Goal: Task Accomplishment & Management: Complete application form

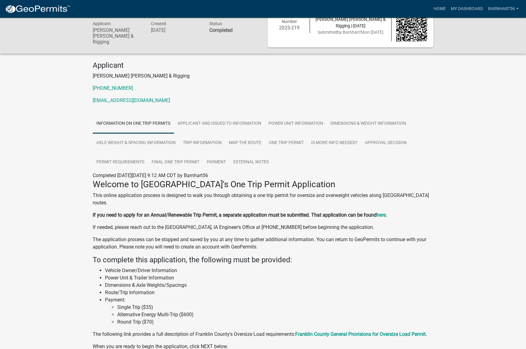
scroll to position [31, 0]
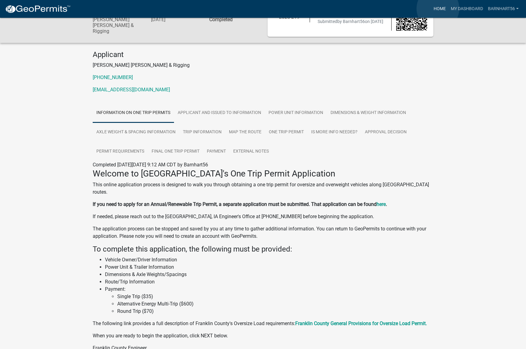
click at [438, 9] on link "Home" at bounding box center [439, 9] width 17 height 12
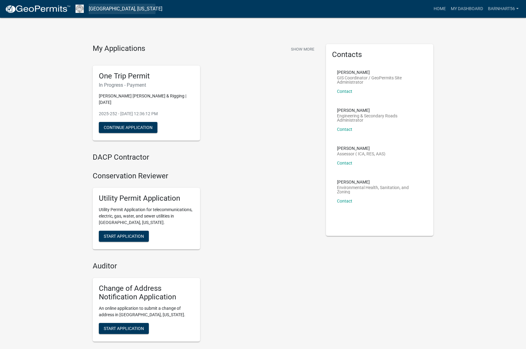
click at [98, 9] on link "[GEOGRAPHIC_DATA], [US_STATE]" at bounding box center [126, 9] width 74 height 10
click at [84, 7] on nav "[GEOGRAPHIC_DATA], [US_STATE] more_horiz Home My Dashboard Barnhart56 Account L…" at bounding box center [263, 9] width 526 height 18
click at [79, 8] on img at bounding box center [79, 9] width 8 height 8
click at [59, 10] on img at bounding box center [38, 9] width 66 height 9
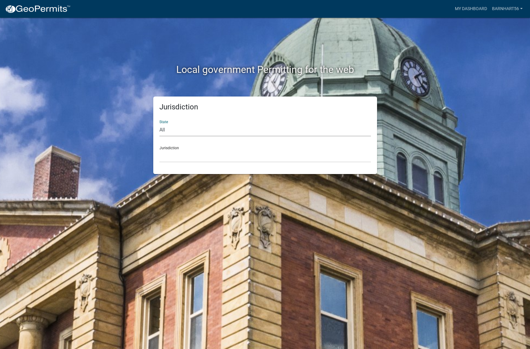
click at [196, 132] on select "All [US_STATE] [US_STATE] [US_STATE] [US_STATE] [US_STATE] [US_STATE] [US_STATE…" at bounding box center [265, 130] width 212 height 13
select select "[US_STATE]"
click at [159, 124] on select "All [US_STATE] [US_STATE] [US_STATE] [US_STATE] [US_STATE] [US_STATE] [US_STATE…" at bounding box center [265, 130] width 212 height 13
click at [177, 153] on select "[GEOGRAPHIC_DATA], [US_STATE] [GEOGRAPHIC_DATA], [US_STATE] [GEOGRAPHIC_DATA], …" at bounding box center [265, 156] width 212 height 13
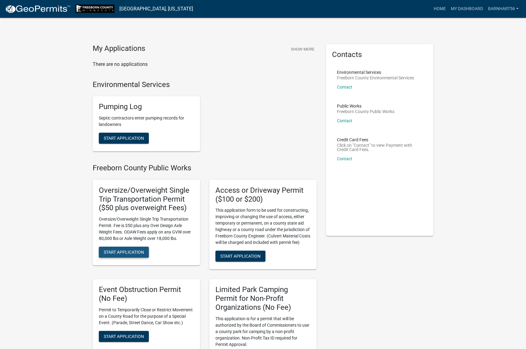
click at [134, 249] on button "Start Application" at bounding box center [124, 252] width 50 height 11
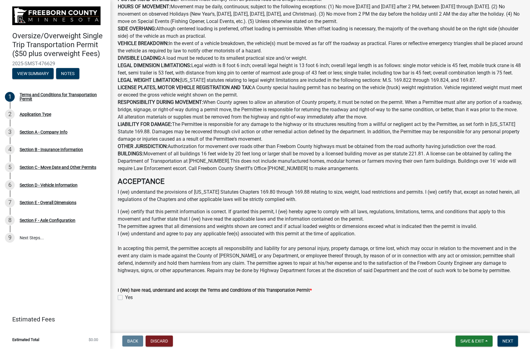
scroll to position [254, 0]
click at [511, 338] on button "Next" at bounding box center [508, 341] width 21 height 11
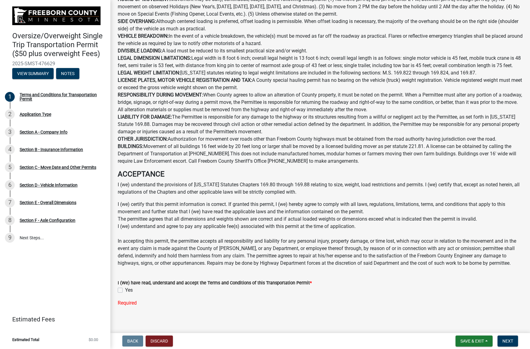
click at [125, 294] on label "Yes" at bounding box center [129, 290] width 8 height 7
click at [125, 291] on input "Yes" at bounding box center [127, 289] width 4 height 4
checkbox input "true"
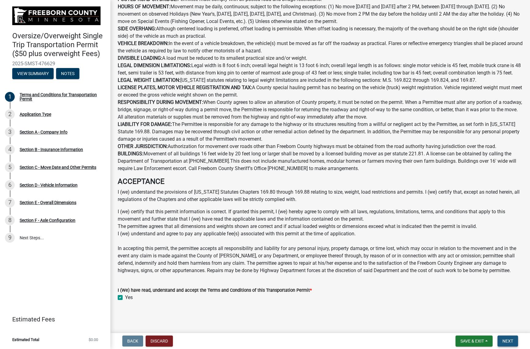
click at [510, 340] on span "Next" at bounding box center [508, 341] width 11 height 5
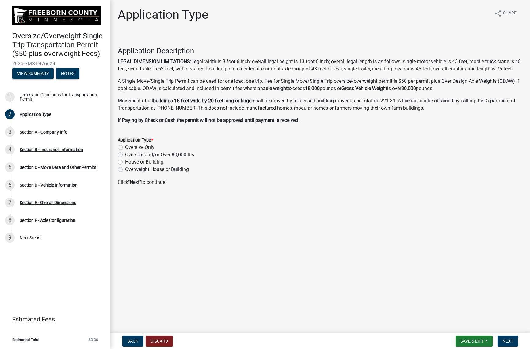
click at [125, 159] on label "Oversize and/or Over 80,000 lbs" at bounding box center [159, 154] width 69 height 7
click at [125, 155] on input "Oversize and/or Over 80,000 lbs" at bounding box center [127, 153] width 4 height 4
radio input "true"
click at [511, 343] on span "Next" at bounding box center [508, 341] width 11 height 5
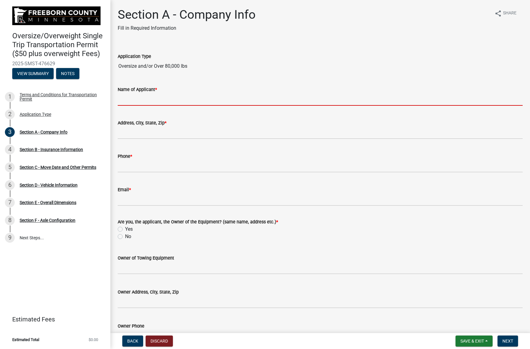
click at [130, 99] on input "Name of Applicant *" at bounding box center [320, 99] width 405 height 13
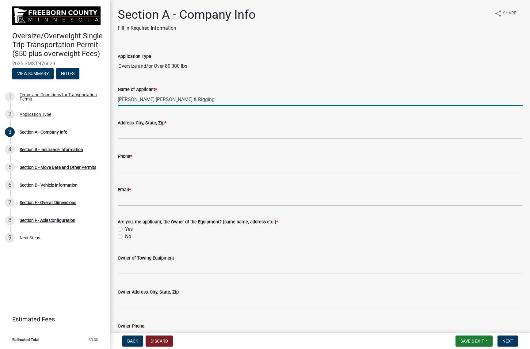
type input "[PERSON_NAME] [PERSON_NAME] & Rigging"
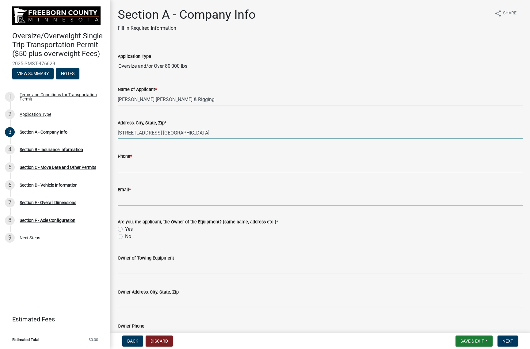
type input "[STREET_ADDRESS] [GEOGRAPHIC_DATA]"
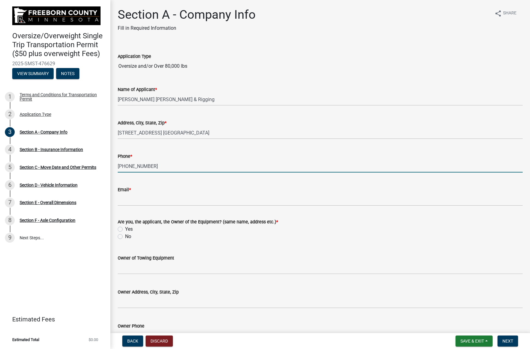
type input "[PHONE_NUMBER]"
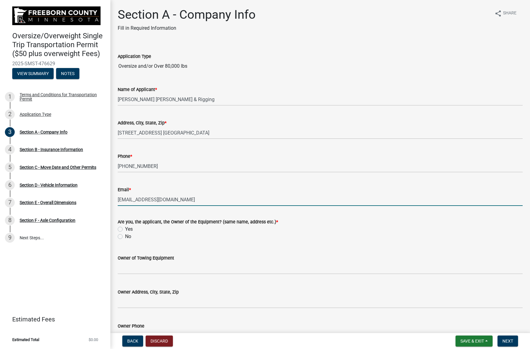
type input "[EMAIL_ADDRESS][DOMAIN_NAME]"
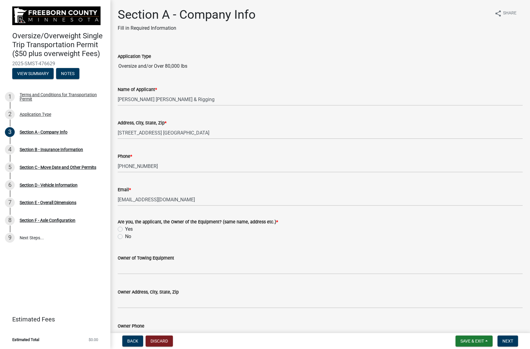
click at [125, 229] on label "Yes" at bounding box center [129, 229] width 8 height 7
click at [125, 229] on input "Yes" at bounding box center [127, 228] width 4 height 4
radio input "true"
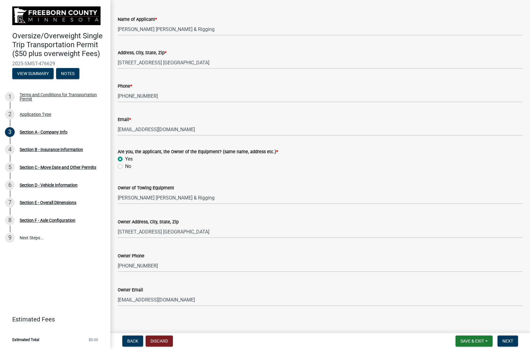
scroll to position [75, 0]
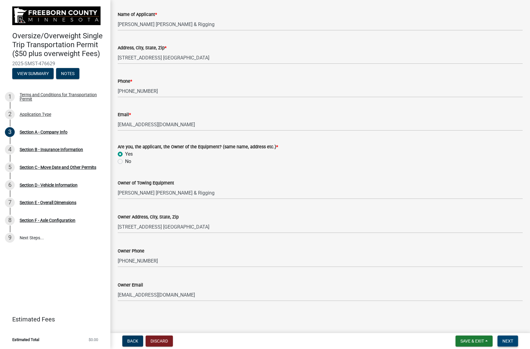
click at [511, 345] on button "Next" at bounding box center [508, 341] width 21 height 11
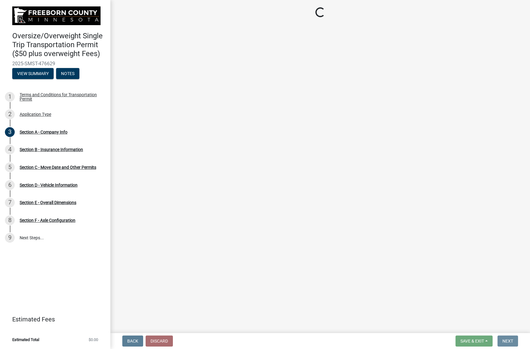
scroll to position [0, 0]
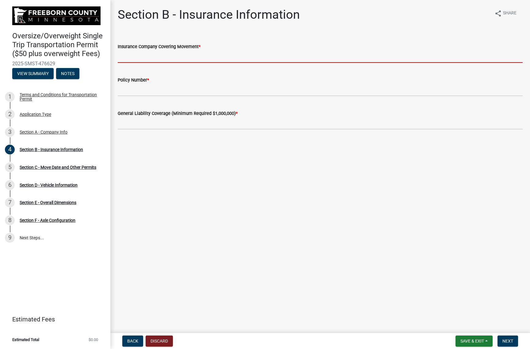
click at [180, 52] on input "Insurance Company Covering Movement *" at bounding box center [320, 56] width 405 height 13
type input "Accord"
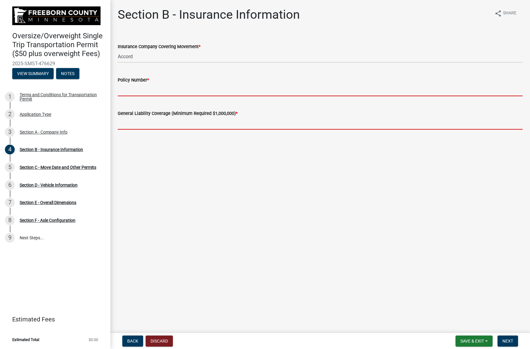
click at [159, 121] on form "General Liability Coverage (Minimum Required $1,000,000) *" at bounding box center [320, 120] width 405 height 20
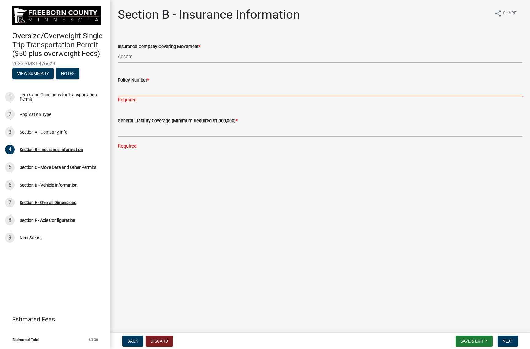
click at [140, 89] on input "Policy Number *" at bounding box center [320, 90] width 405 height 13
click at [205, 94] on input "Policy Number *" at bounding box center [320, 90] width 405 height 13
click at [143, 89] on input "Policy Number *" at bounding box center [320, 90] width 405 height 13
type input "MWZY 318856 24"
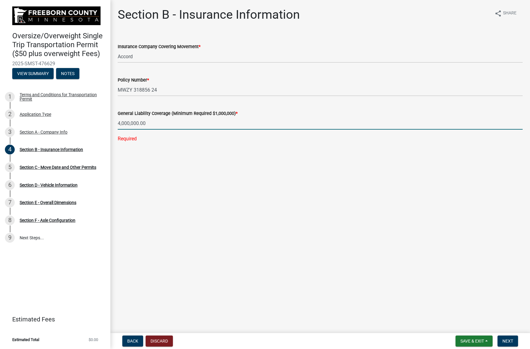
type input "4000000"
click at [508, 340] on span "Next" at bounding box center [508, 341] width 11 height 5
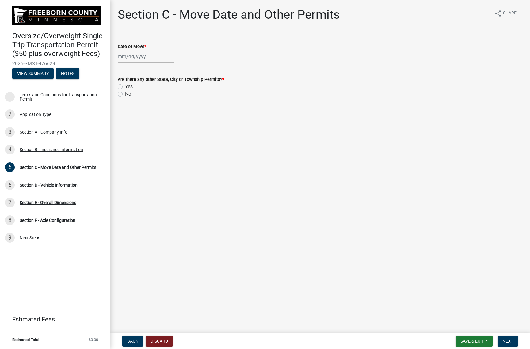
select select "9"
select select "2025"
click at [131, 57] on div "[PERSON_NAME] Feb Mar Apr [PERSON_NAME][DATE] Oct Nov [DATE] 1526 1527 1528 152…" at bounding box center [146, 56] width 56 height 13
click at [152, 98] on div "11" at bounding box center [153, 99] width 10 height 10
type input "[DATE]"
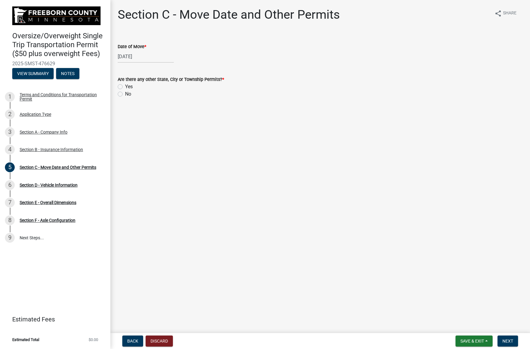
click at [125, 87] on label "Yes" at bounding box center [129, 86] width 8 height 7
click at [125, 87] on input "Yes" at bounding box center [127, 85] width 4 height 4
radio input "true"
click at [130, 122] on button "Select files" at bounding box center [136, 123] width 37 height 11
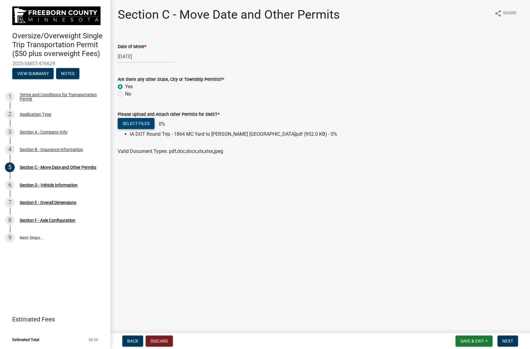
click at [140, 125] on button "Select files" at bounding box center [136, 123] width 37 height 11
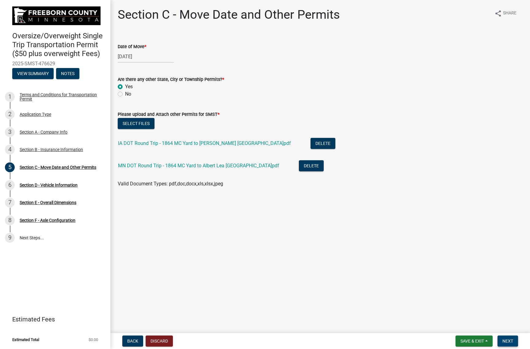
click at [510, 342] on span "Next" at bounding box center [508, 341] width 11 height 5
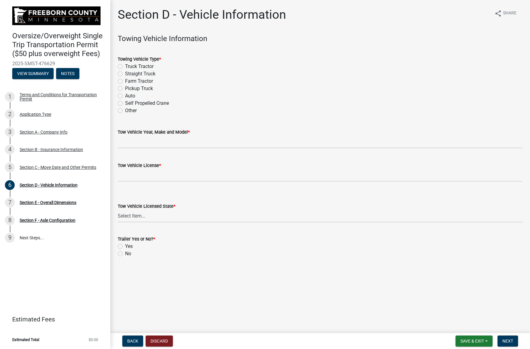
click at [125, 103] on label "Self Propelled Crane" at bounding box center [147, 103] width 44 height 7
click at [125, 103] on input "Self Propelled Crane" at bounding box center [127, 102] width 4 height 4
radio input "true"
click at [150, 143] on input "Tow Vehicle Year, Make and Model *" at bounding box center [320, 142] width 405 height 13
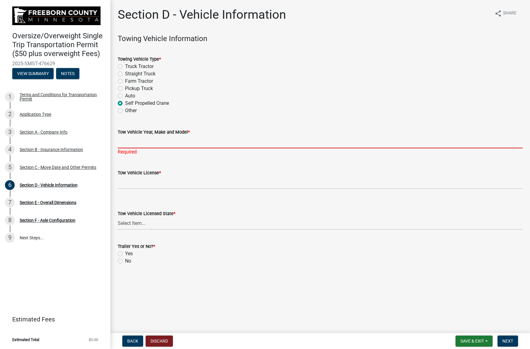
click at [136, 142] on input "Tow Vehicle Year, Make and Model *" at bounding box center [320, 142] width 405 height 13
type input "2009 Terex T775"
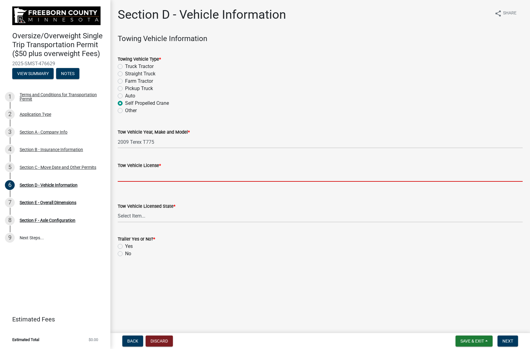
click at [116, 170] on div "Tow Vehicle License *" at bounding box center [320, 167] width 414 height 29
click at [127, 175] on input "Tow Vehicle License *" at bounding box center [320, 175] width 405 height 13
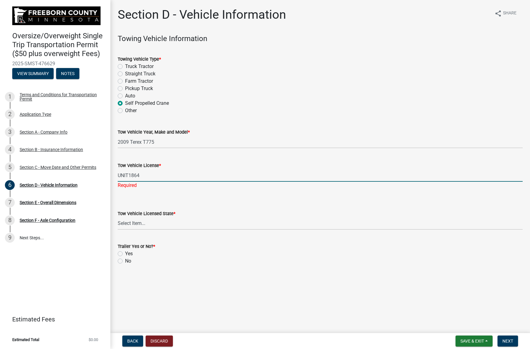
type input "UNIT1864"
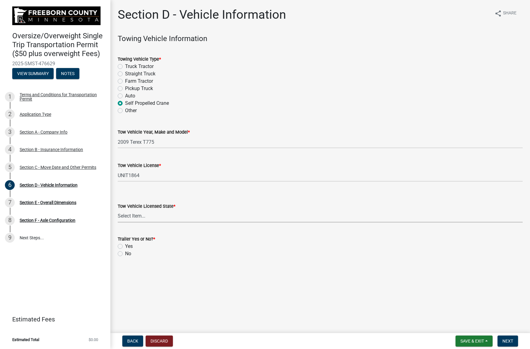
click at [147, 217] on select "Select Item... [US_STATE] [US_STATE] [US_STATE] [US_STATE] [US_STATE] [US_STATE…" at bounding box center [320, 216] width 405 height 13
select select "TN"
click at [118, 210] on select "Select Item... [US_STATE] [US_STATE] [US_STATE] [US_STATE] [US_STATE] [US_STATE…" at bounding box center [320, 216] width 405 height 13
click at [125, 252] on label "No" at bounding box center [128, 253] width 6 height 7
click at [125, 252] on input "No" at bounding box center [127, 252] width 4 height 4
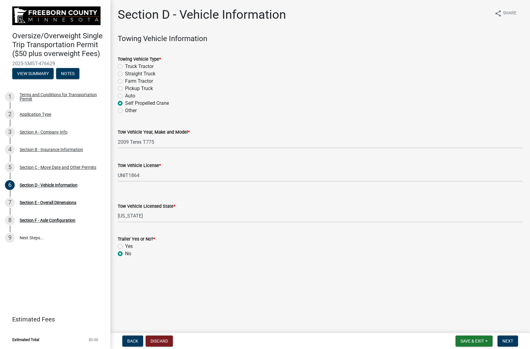
radio input "true"
click at [515, 343] on button "Next" at bounding box center [508, 341] width 21 height 11
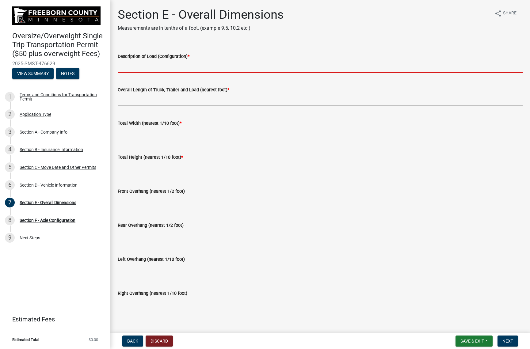
click at [164, 71] on input "Description of Load (Configuration) *" at bounding box center [320, 66] width 405 height 13
click at [163, 71] on input "Description of Load (Configuration) *" at bounding box center [320, 66] width 405 height 13
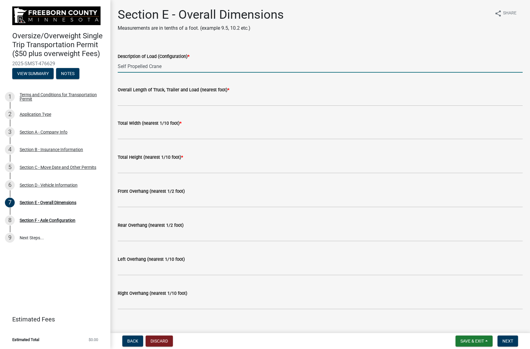
type input "Self Propelled Crane"
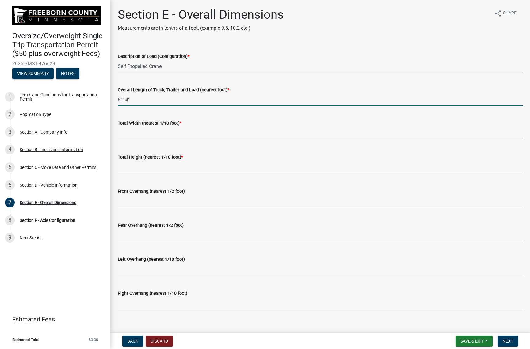
type input "61' 4""
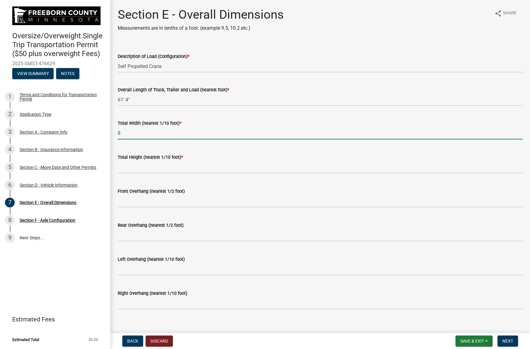
type input "8"
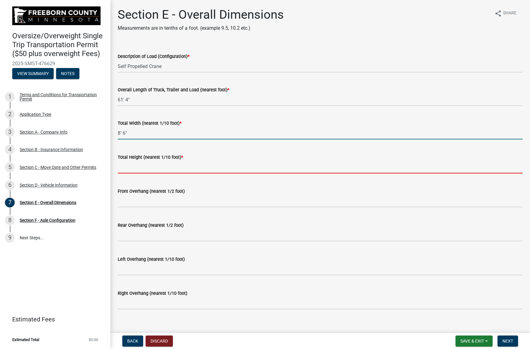
type input "86.0"
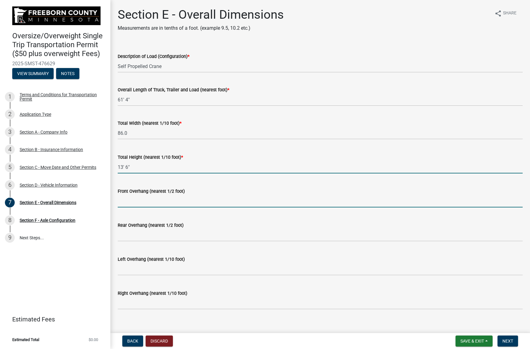
type input "136.0"
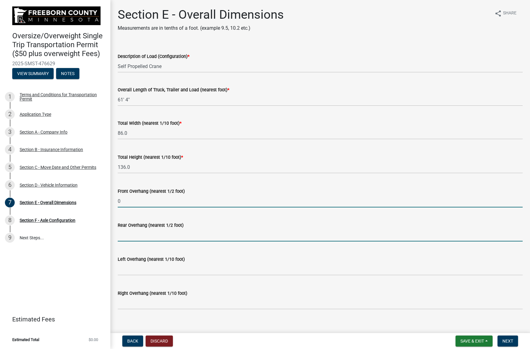
type input "0.0"
click at [141, 236] on input "150.0" at bounding box center [320, 235] width 405 height 13
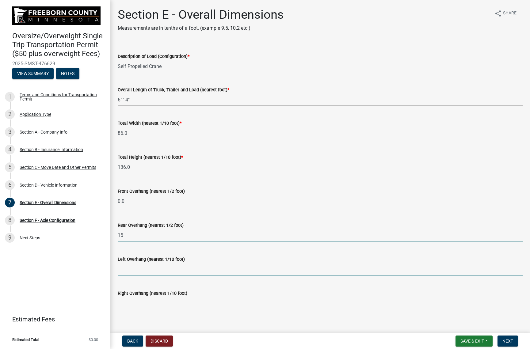
type input "15.0"
click at [132, 268] on input "text" at bounding box center [320, 269] width 405 height 13
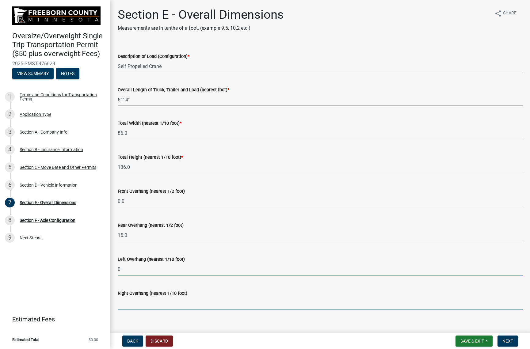
type input "0.0"
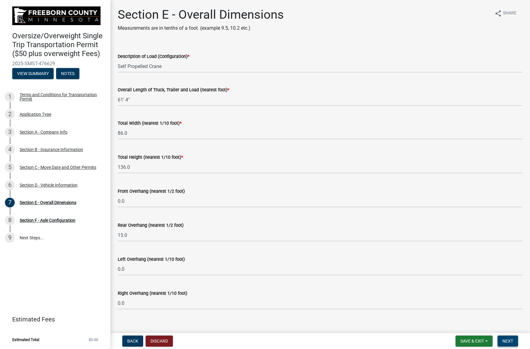
click at [501, 339] on button "Next" at bounding box center [508, 341] width 21 height 11
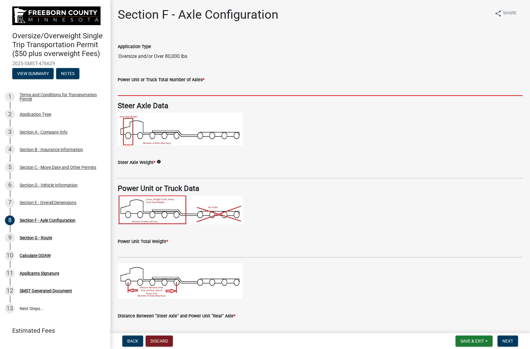
click at [162, 89] on input "text" at bounding box center [320, 89] width 405 height 13
type input "6"
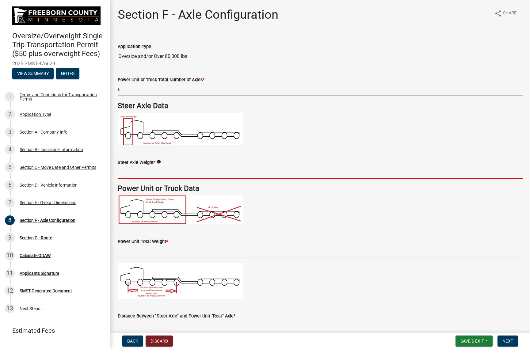
click at [144, 172] on input "text" at bounding box center [320, 172] width 405 height 13
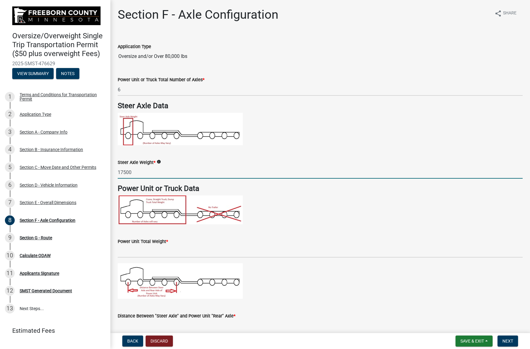
type input "17500"
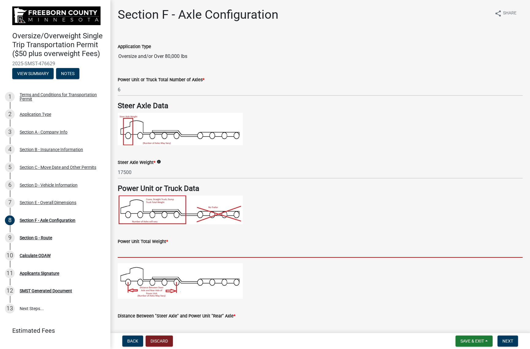
click at [137, 256] on input "text" at bounding box center [320, 251] width 405 height 13
type input "112000"
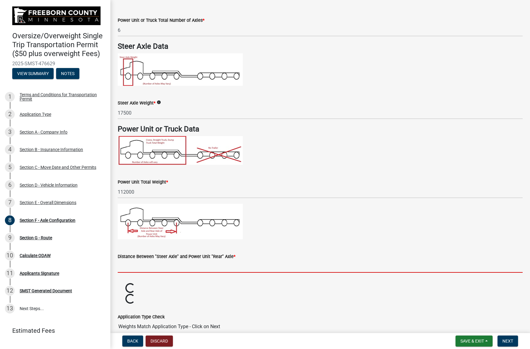
scroll to position [63, 0]
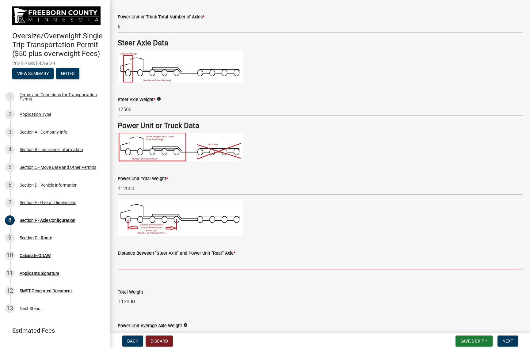
click at [139, 267] on input "text" at bounding box center [320, 263] width 405 height 13
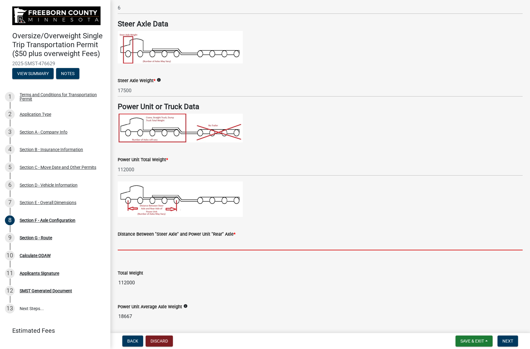
scroll to position [76, 0]
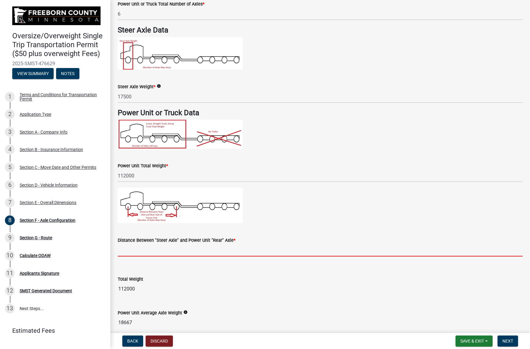
click at [191, 252] on input "text" at bounding box center [320, 250] width 405 height 13
click at [210, 250] on input "text" at bounding box center [320, 250] width 405 height 13
click at [159, 253] on input "text" at bounding box center [320, 250] width 405 height 13
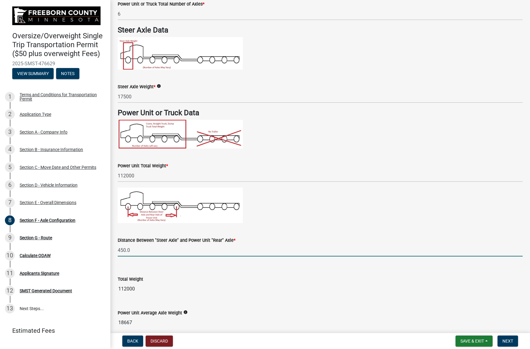
click at [146, 252] on input "450.0" at bounding box center [320, 250] width 405 height 13
type input "45.0"
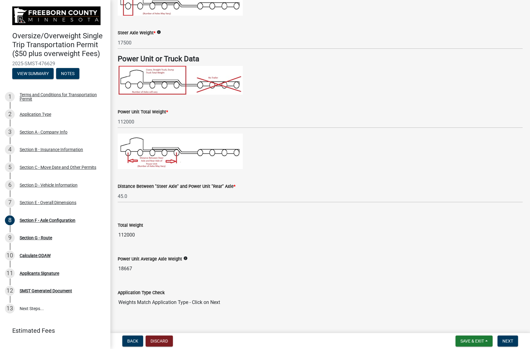
scroll to position [137, 0]
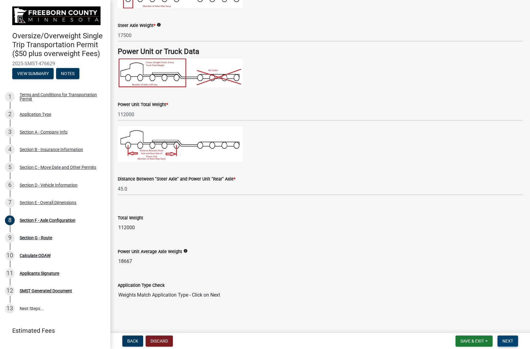
click at [501, 340] on button "Next" at bounding box center [508, 341] width 21 height 11
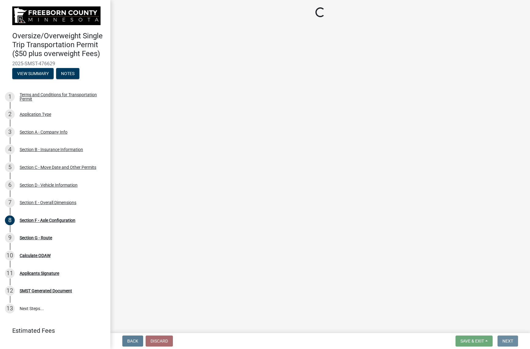
scroll to position [0, 0]
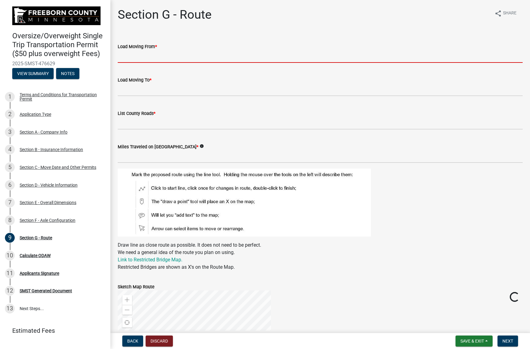
click at [144, 56] on input "Load Moving From *" at bounding box center [320, 56] width 405 height 13
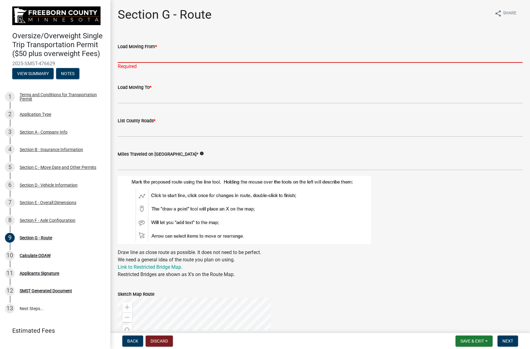
click at [140, 51] on input "Load Moving From *" at bounding box center [320, 56] width 405 height 13
type input "I-35"
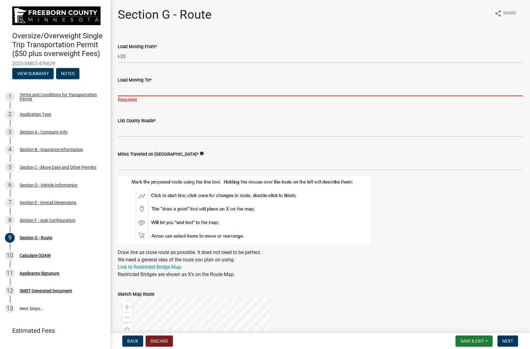
click at [131, 88] on input "Load Moving To *" at bounding box center [320, 90] width 405 height 13
click at [197, 85] on input "Load Moving To *" at bounding box center [320, 90] width 405 height 13
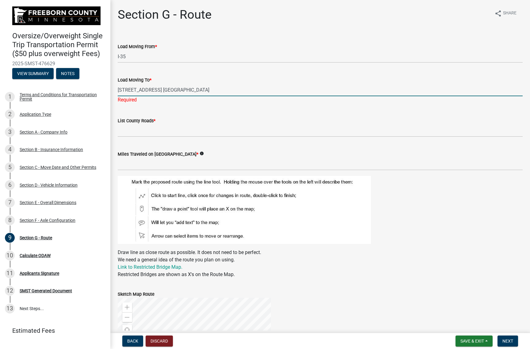
type input "[STREET_ADDRESS] [GEOGRAPHIC_DATA]"
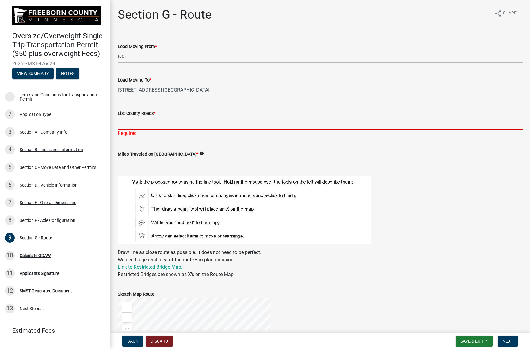
click at [206, 125] on input "List County Roads *" at bounding box center [320, 123] width 405 height 13
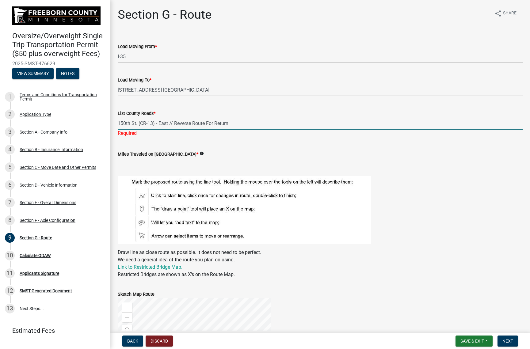
type input "150th St. (CR-13) - East // Reverse Route For Return"
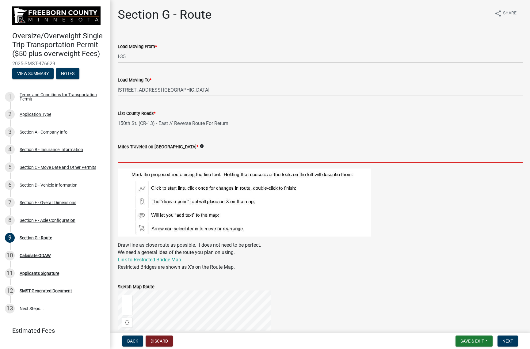
click at [193, 157] on input "text" at bounding box center [320, 157] width 405 height 13
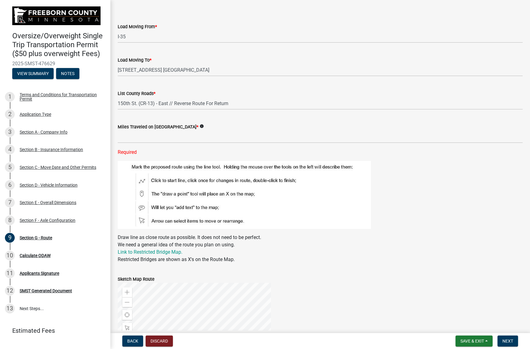
scroll to position [31, 0]
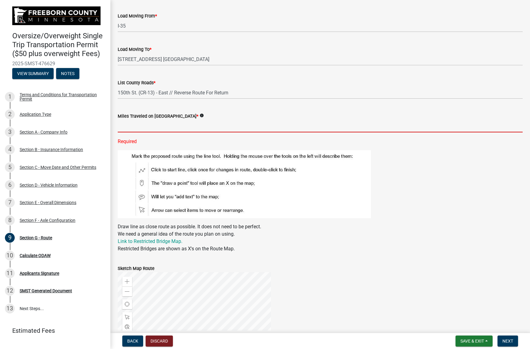
click at [137, 124] on input "text" at bounding box center [320, 126] width 405 height 13
type input "5.56"
click at [415, 172] on figure at bounding box center [320, 184] width 405 height 68
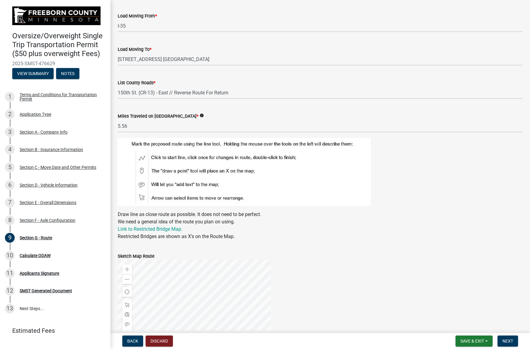
drag, startPoint x: 324, startPoint y: 260, endPoint x: 325, endPoint y: 190, distance: 70.2
click at [325, 190] on wm-data-entity-input-list "Load Moving From * I-35 Load Moving To * [STREET_ADDRESS] [GEOGRAPHIC_DATA] Lis…" at bounding box center [320, 211] width 405 height 415
drag, startPoint x: 325, startPoint y: 190, endPoint x: 352, endPoint y: 239, distance: 56.3
click at [352, 239] on p "Draw line as close route as possible. It does not need to be perfect. We need a…" at bounding box center [320, 225] width 405 height 29
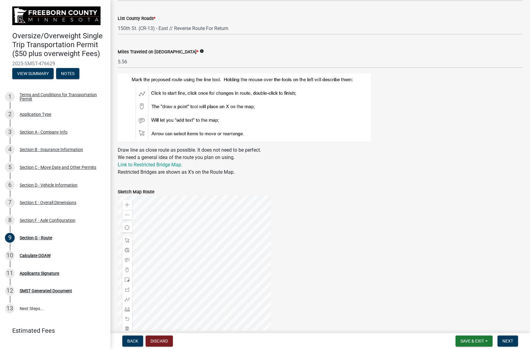
scroll to position [143, 0]
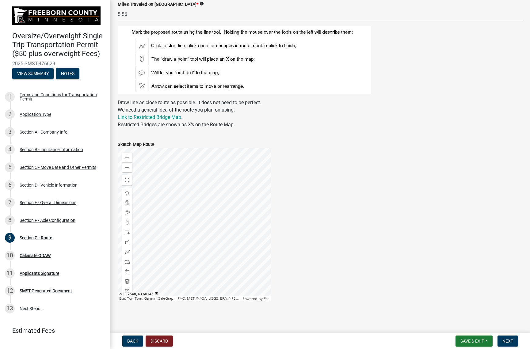
click at [213, 209] on div at bounding box center [194, 224] width 153 height 153
click at [214, 237] on div at bounding box center [194, 224] width 153 height 153
click at [128, 158] on span at bounding box center [127, 157] width 5 height 5
click at [201, 189] on div at bounding box center [194, 224] width 153 height 153
click at [126, 154] on div "Zoom in" at bounding box center [127, 158] width 10 height 10
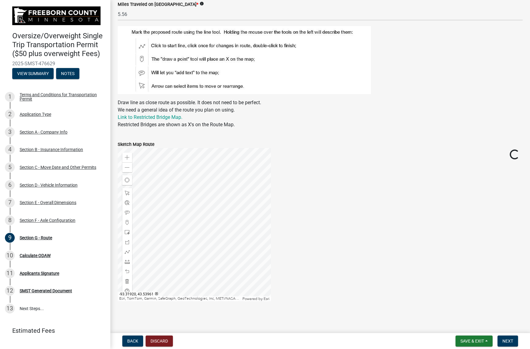
click at [223, 290] on div at bounding box center [194, 224] width 153 height 153
click at [218, 229] on div at bounding box center [194, 224] width 153 height 153
click at [129, 157] on span at bounding box center [127, 157] width 5 height 5
click at [134, 230] on div at bounding box center [194, 224] width 153 height 153
click at [255, 247] on div at bounding box center [194, 224] width 153 height 153
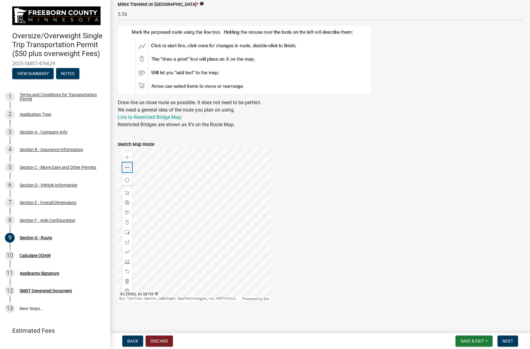
click at [129, 168] on span at bounding box center [127, 167] width 5 height 5
click at [167, 255] on div at bounding box center [194, 224] width 153 height 153
click at [125, 251] on div at bounding box center [127, 252] width 10 height 10
click at [139, 211] on div at bounding box center [194, 224] width 153 height 153
click at [153, 211] on div at bounding box center [194, 224] width 153 height 153
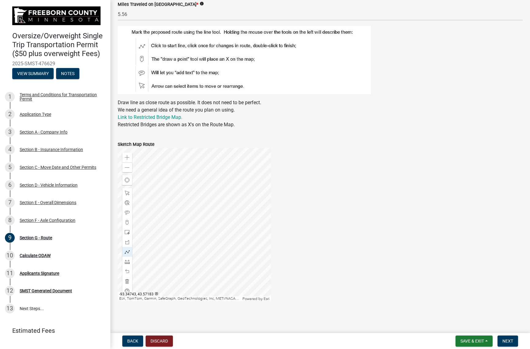
click at [159, 219] on div at bounding box center [194, 224] width 153 height 153
click at [237, 221] on div at bounding box center [194, 224] width 153 height 153
click at [159, 219] on div at bounding box center [194, 224] width 153 height 153
click at [153, 211] on div at bounding box center [194, 224] width 153 height 153
click at [139, 212] on div at bounding box center [194, 224] width 153 height 153
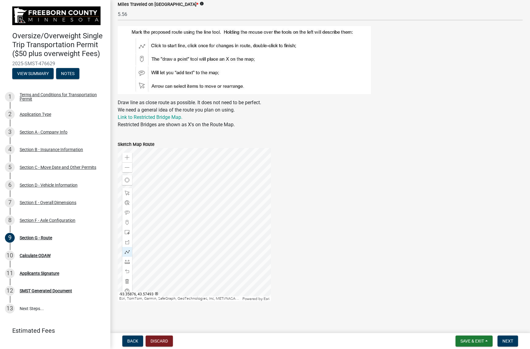
click at [139, 212] on div at bounding box center [194, 224] width 153 height 153
click at [127, 214] on span at bounding box center [127, 212] width 5 height 5
click at [185, 207] on div at bounding box center [194, 224] width 153 height 153
click at [196, 207] on div at bounding box center [194, 224] width 153 height 153
click at [128, 194] on span at bounding box center [127, 193] width 5 height 5
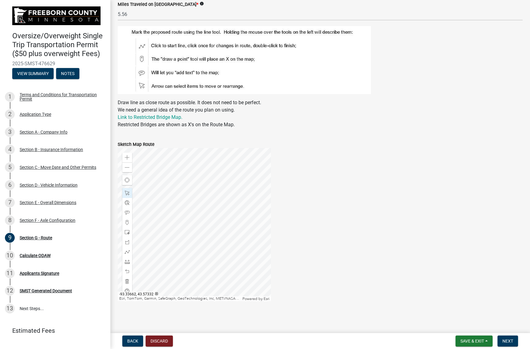
click at [191, 209] on div at bounding box center [194, 224] width 153 height 153
click at [220, 225] on div at bounding box center [194, 224] width 153 height 153
click at [228, 213] on div at bounding box center [194, 224] width 153 height 153
click at [224, 206] on div at bounding box center [194, 224] width 153 height 153
click at [229, 225] on div at bounding box center [194, 224] width 153 height 153
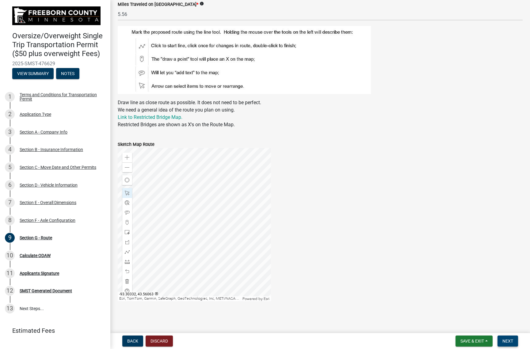
click at [507, 339] on span "Next" at bounding box center [508, 341] width 11 height 5
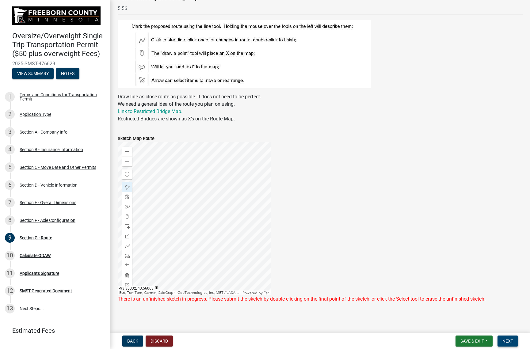
scroll to position [150, 0]
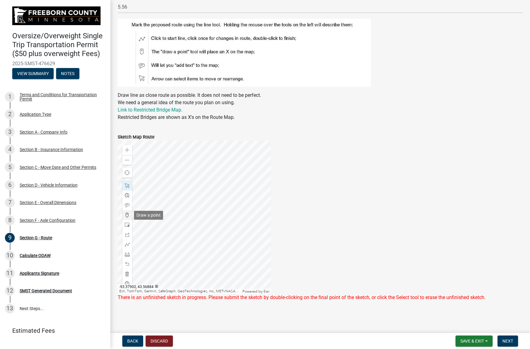
click at [127, 216] on span at bounding box center [127, 215] width 5 height 5
click at [167, 200] on div at bounding box center [194, 217] width 153 height 153
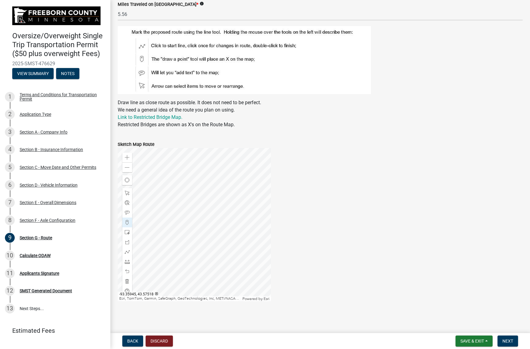
scroll to position [143, 0]
click at [267, 217] on div at bounding box center [194, 224] width 153 height 153
click at [127, 194] on span at bounding box center [127, 193] width 5 height 5
click at [334, 190] on div "Zoom in Zoom out Find my location Esri, [GEOGRAPHIC_DATA], Garmin, SafeGraph, G…" at bounding box center [320, 224] width 414 height 153
click at [511, 345] on button "Next" at bounding box center [508, 341] width 21 height 11
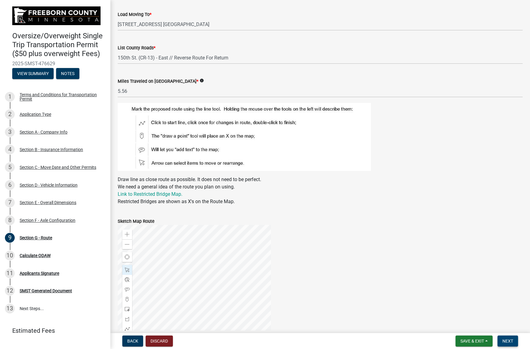
scroll to position [150, 0]
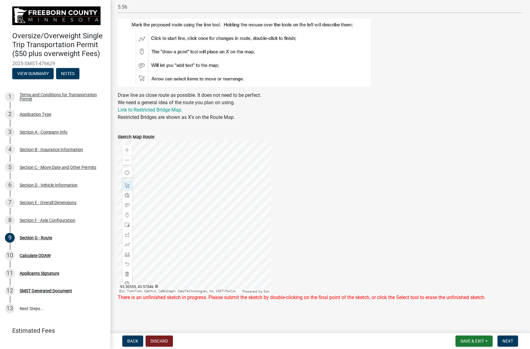
click at [358, 233] on div "Zoom in Zoom out Find my location Esri, [GEOGRAPHIC_DATA], Garmin, SafeGraph, G…" at bounding box center [320, 217] width 414 height 153
click at [204, 200] on div at bounding box center [194, 217] width 153 height 153
click at [127, 160] on span at bounding box center [127, 160] width 5 height 5
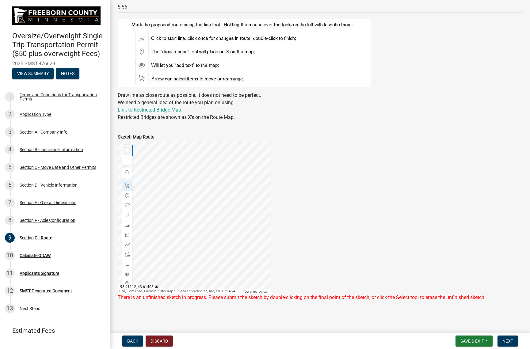
click at [129, 148] on div "Zoom in" at bounding box center [127, 150] width 10 height 10
click at [262, 219] on div at bounding box center [194, 217] width 153 height 153
click at [262, 216] on div at bounding box center [194, 217] width 153 height 153
click at [266, 224] on div at bounding box center [194, 217] width 153 height 153
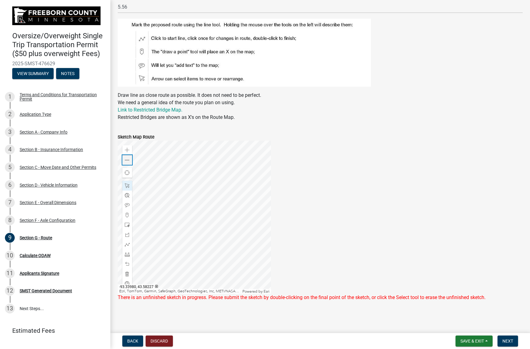
click at [127, 160] on span at bounding box center [127, 160] width 5 height 5
click at [194, 249] on div at bounding box center [194, 217] width 153 height 153
click at [176, 213] on div at bounding box center [194, 217] width 153 height 153
click at [180, 214] on div at bounding box center [194, 217] width 153 height 153
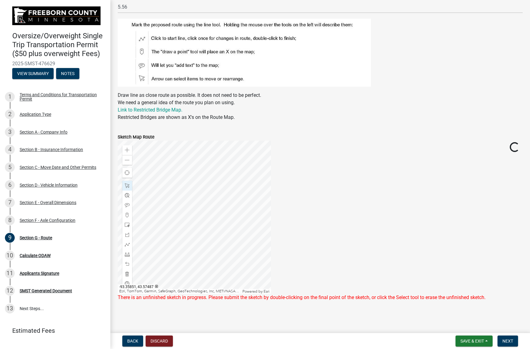
click at [180, 214] on div at bounding box center [194, 217] width 153 height 153
click at [185, 213] on div at bounding box center [194, 217] width 153 height 153
click at [172, 213] on div at bounding box center [194, 217] width 153 height 153
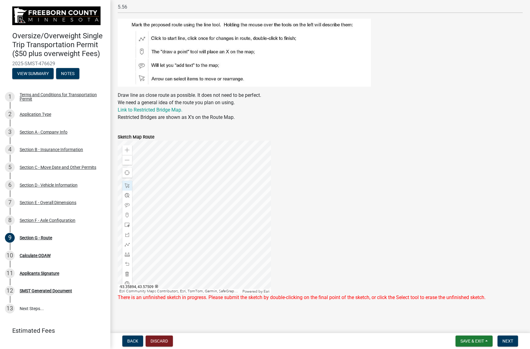
click at [172, 213] on div at bounding box center [194, 217] width 153 height 153
click at [128, 273] on span at bounding box center [127, 274] width 5 height 5
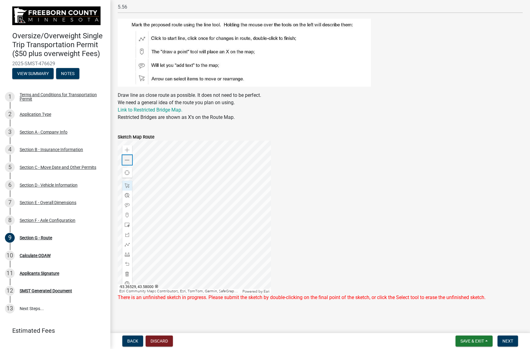
click at [127, 160] on span at bounding box center [127, 160] width 5 height 5
click at [188, 245] on div at bounding box center [194, 217] width 153 height 153
click at [128, 216] on span at bounding box center [127, 215] width 5 height 5
click at [246, 217] on div at bounding box center [194, 217] width 153 height 153
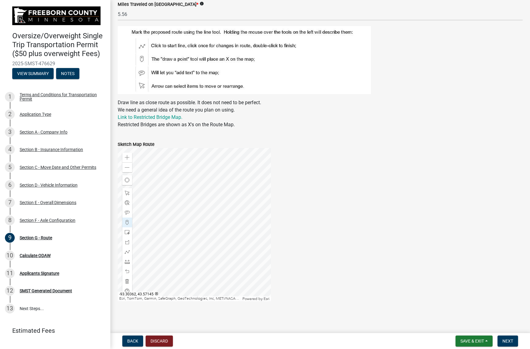
scroll to position [143, 0]
click at [147, 214] on div at bounding box center [194, 224] width 153 height 153
click at [126, 251] on span at bounding box center [127, 252] width 5 height 5
click at [148, 216] on div at bounding box center [194, 224] width 153 height 153
click at [163, 216] on div at bounding box center [194, 224] width 153 height 153
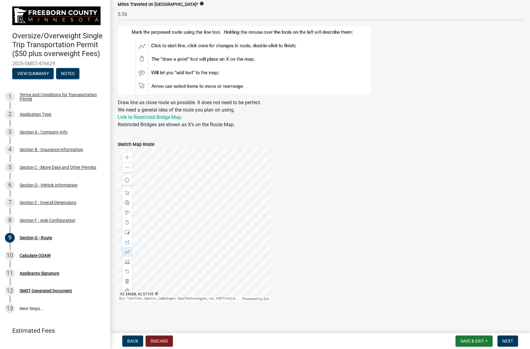
click at [169, 223] on div at bounding box center [194, 224] width 153 height 153
click at [246, 224] on div at bounding box center [194, 224] width 153 height 153
click at [169, 223] on div at bounding box center [194, 224] width 153 height 153
click at [163, 217] on div at bounding box center [194, 224] width 153 height 153
click at [148, 216] on div at bounding box center [194, 224] width 153 height 153
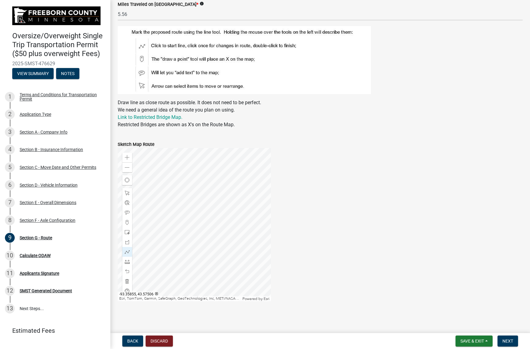
click at [148, 216] on div at bounding box center [194, 224] width 153 height 153
click at [506, 338] on button "Next" at bounding box center [508, 341] width 21 height 11
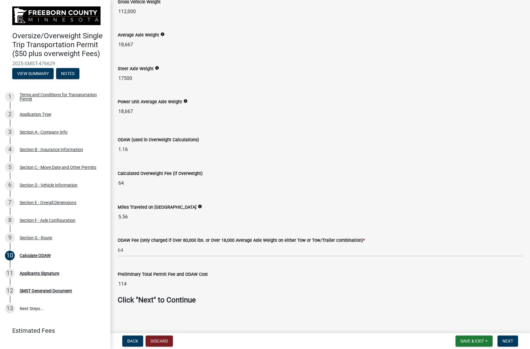
scroll to position [48, 0]
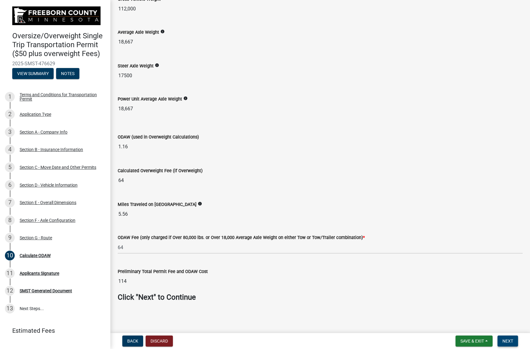
click at [510, 342] on span "Next" at bounding box center [508, 341] width 11 height 5
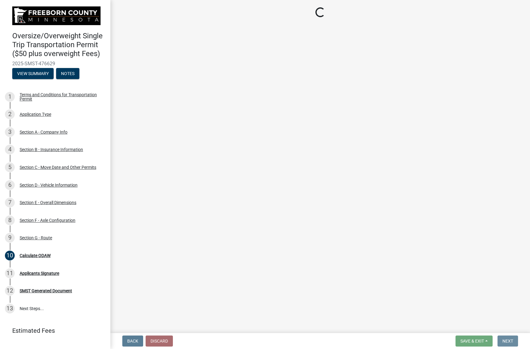
scroll to position [0, 0]
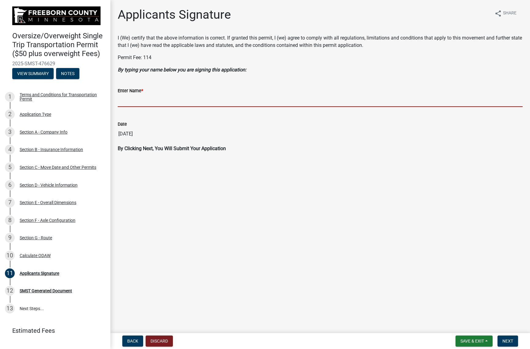
click at [152, 102] on input "Enter Name *" at bounding box center [320, 100] width 405 height 13
type input "[PERSON_NAME]"
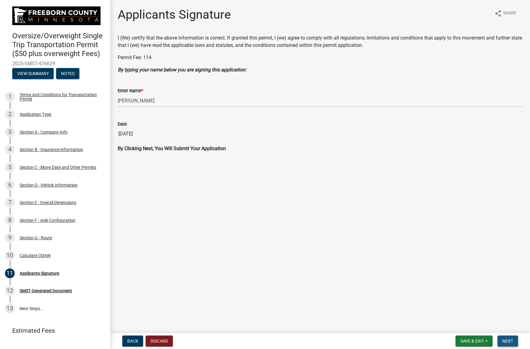
click at [508, 344] on button "Next" at bounding box center [508, 341] width 21 height 11
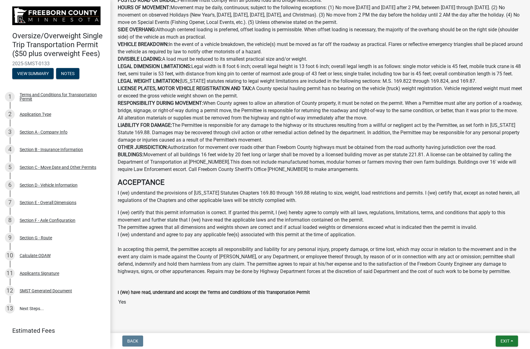
scroll to position [339, 0]
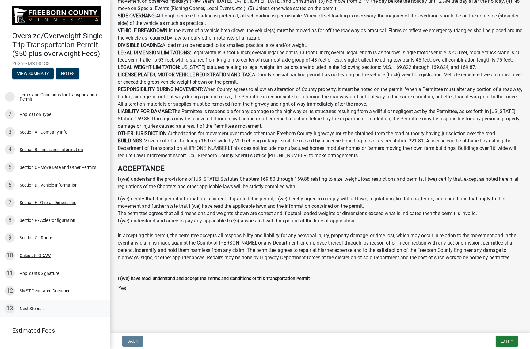
click at [25, 315] on link "13 Next Steps..." at bounding box center [55, 309] width 110 height 18
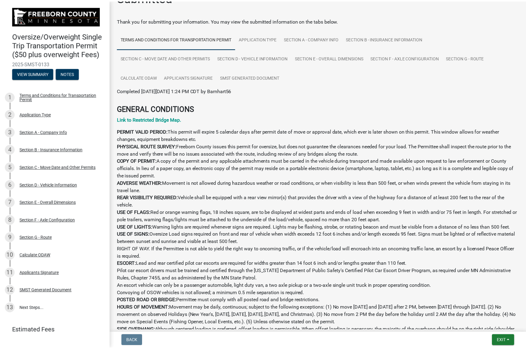
scroll to position [0, 0]
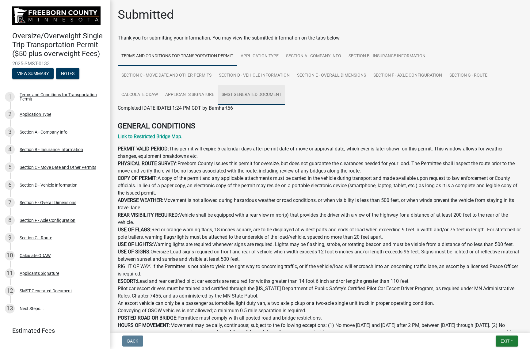
click at [240, 93] on link "SMST Generated Document" at bounding box center [251, 95] width 67 height 20
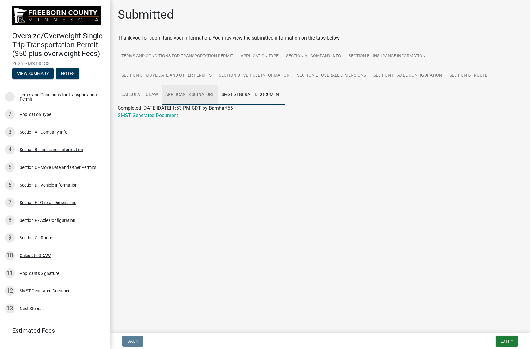
click at [190, 93] on link "Applicants Signature" at bounding box center [190, 95] width 56 height 20
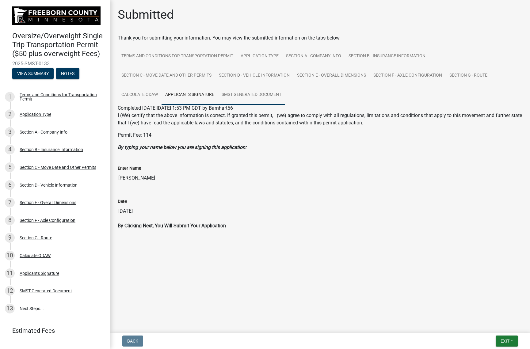
click at [243, 93] on link "SMST Generated Document" at bounding box center [251, 95] width 67 height 20
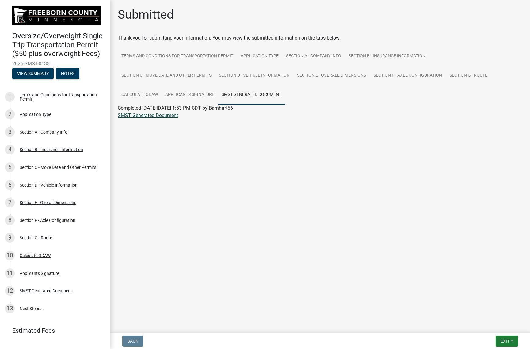
click at [145, 117] on link "SMST Generated Document" at bounding box center [148, 116] width 60 height 6
click at [511, 342] on button "Exit" at bounding box center [507, 341] width 22 height 11
click at [501, 343] on span "Exit" at bounding box center [505, 341] width 9 height 5
click at [487, 325] on button "Save & Exit" at bounding box center [493, 325] width 49 height 15
